Goal: Transaction & Acquisition: Purchase product/service

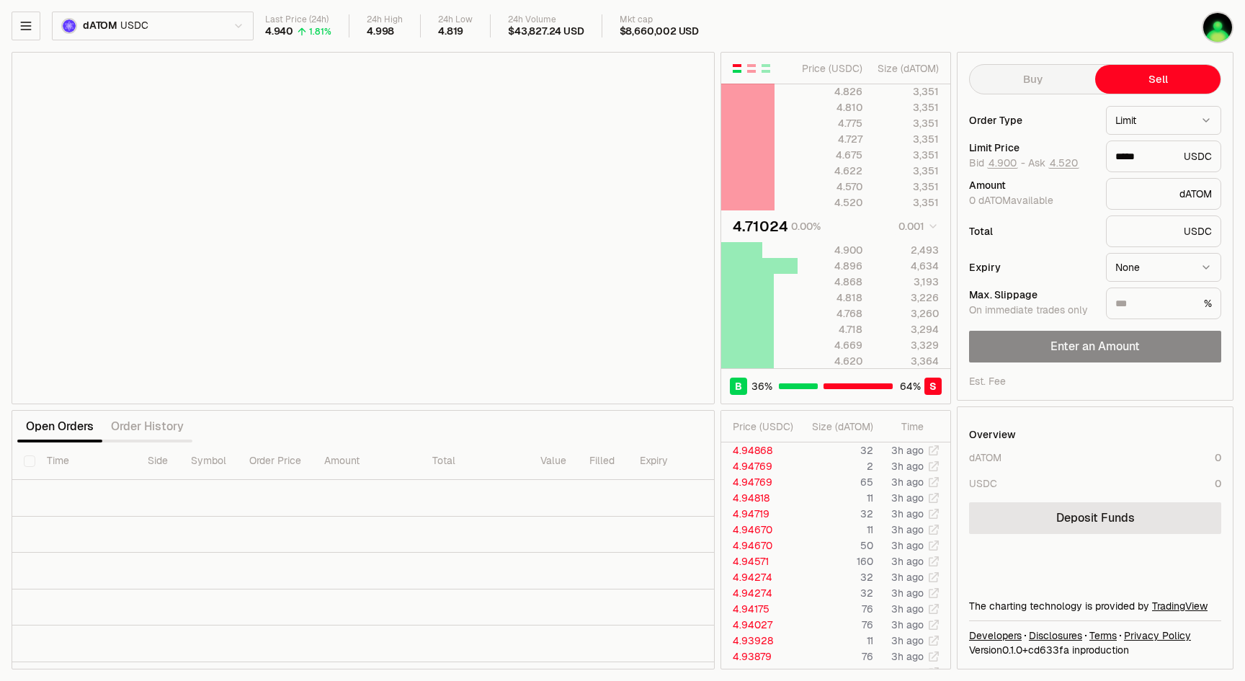
click at [248, 30] on html "Balance Earn Bitcoin Summer Bridge & Swap Orderbook Stake Ecosystem Governance …" at bounding box center [622, 340] width 1245 height 681
click at [1049, 11] on html "Balance Earn Bitcoin Summer Bridge & Swap Orderbook Stake Ecosystem Governance …" at bounding box center [622, 340] width 1245 height 681
click at [1222, 30] on img "button" at bounding box center [1218, 27] width 29 height 29
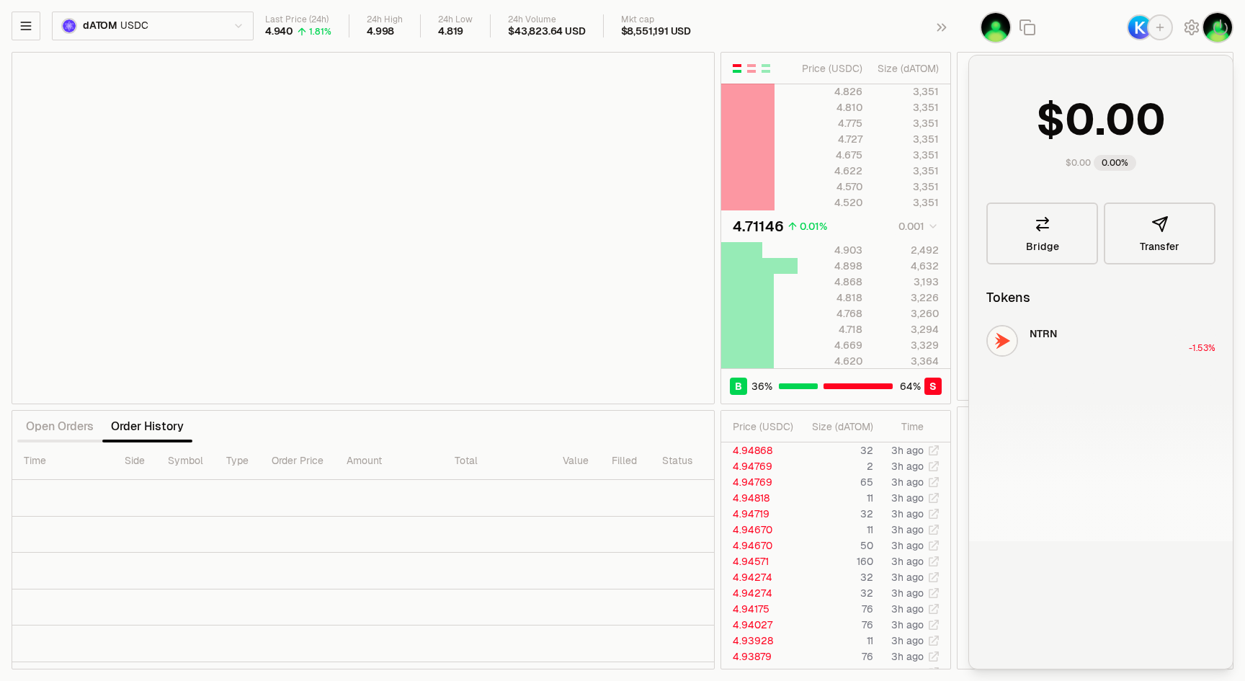
click at [860, 24] on div "Last Price (24h) 4.940 1.81% 24h High 4.998 24h Low 4.819 24h Volume $43,823.64…" at bounding box center [680, 26] width 830 height 24
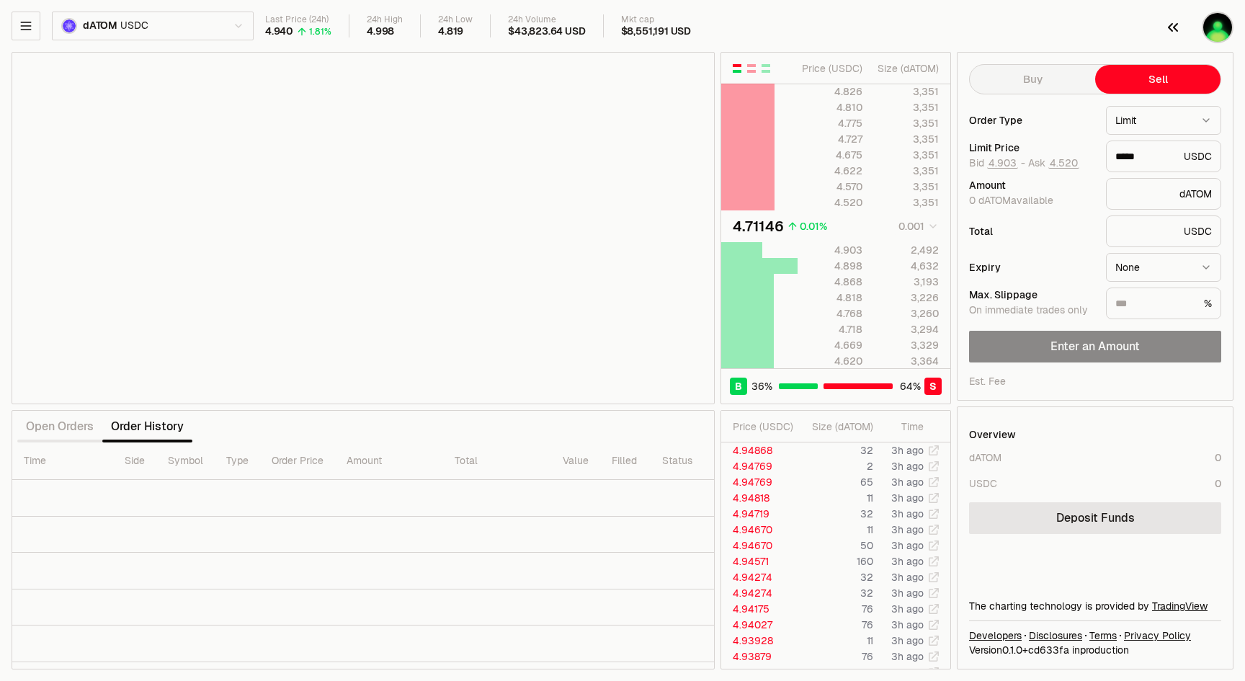
click at [1223, 32] on img "button" at bounding box center [1218, 27] width 29 height 29
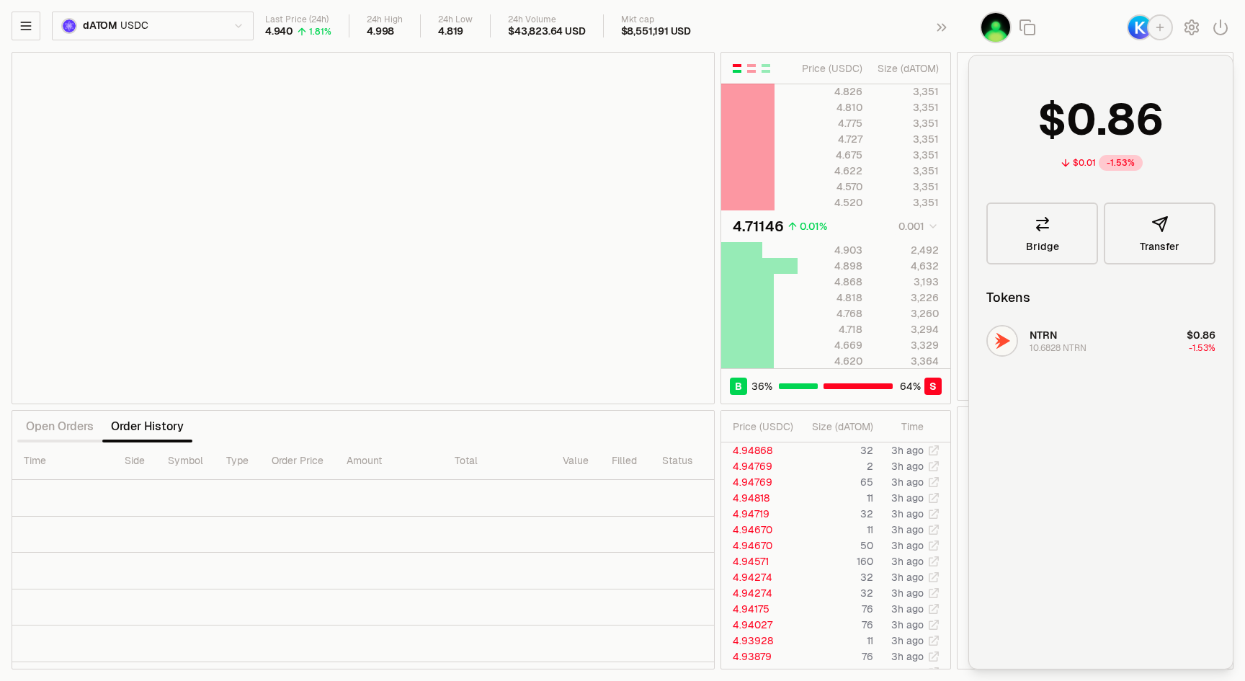
click at [1141, 25] on img "button" at bounding box center [1140, 27] width 23 height 23
click at [870, 19] on div "Last Price (24h) 4.940 1.81% 24h High 4.998 24h Low 4.819 24h Volume $43,823.64…" at bounding box center [680, 26] width 830 height 24
